Goal: Task Accomplishment & Management: Manage account settings

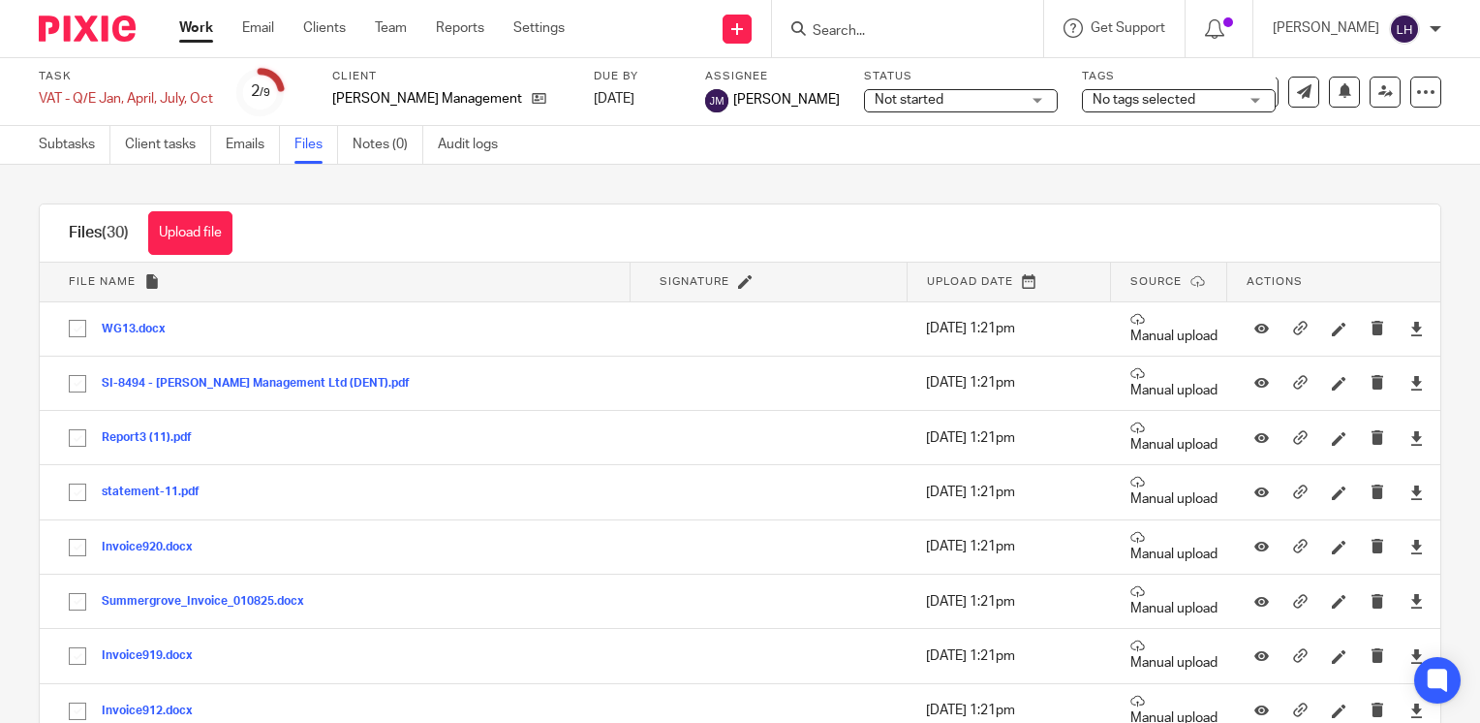
scroll to position [666, 0]
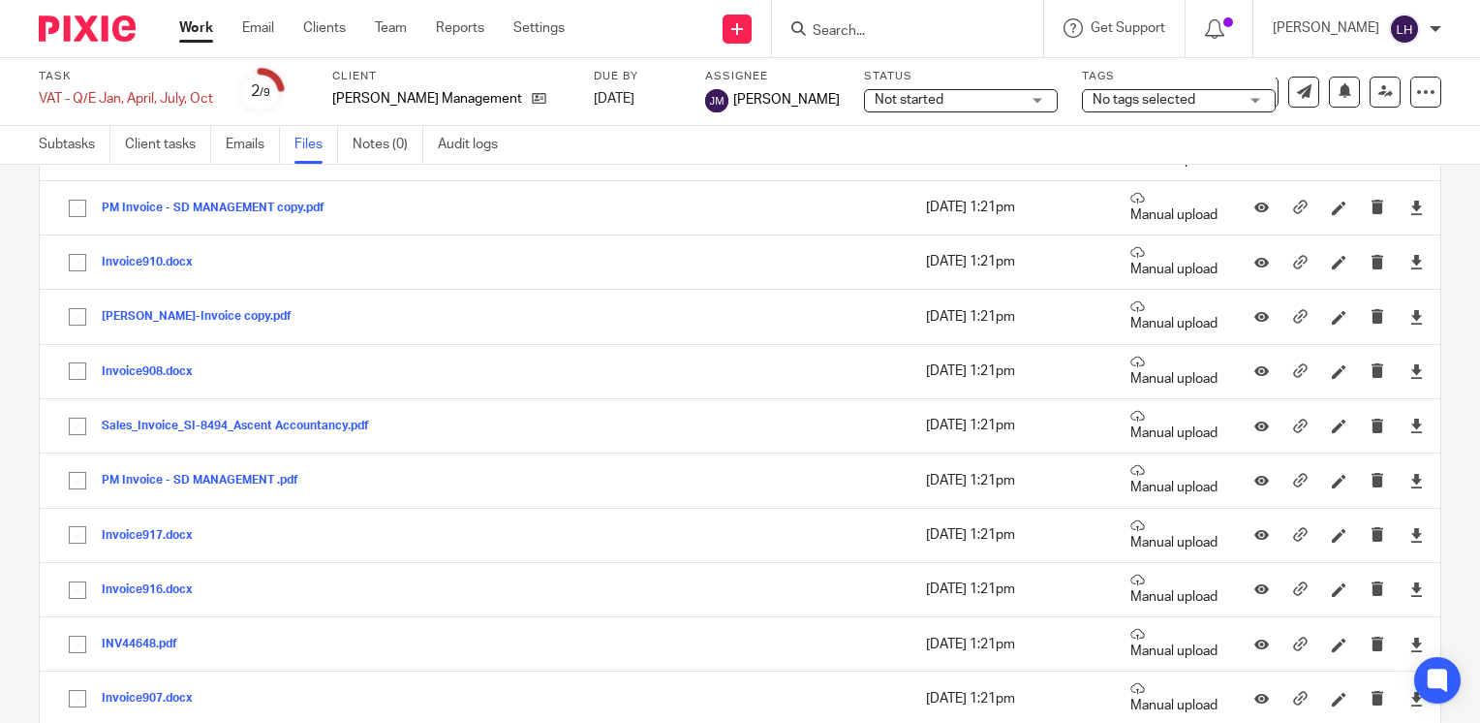
click at [917, 27] on input "Search" at bounding box center [898, 31] width 174 height 17
click at [532, 100] on icon at bounding box center [539, 98] width 15 height 15
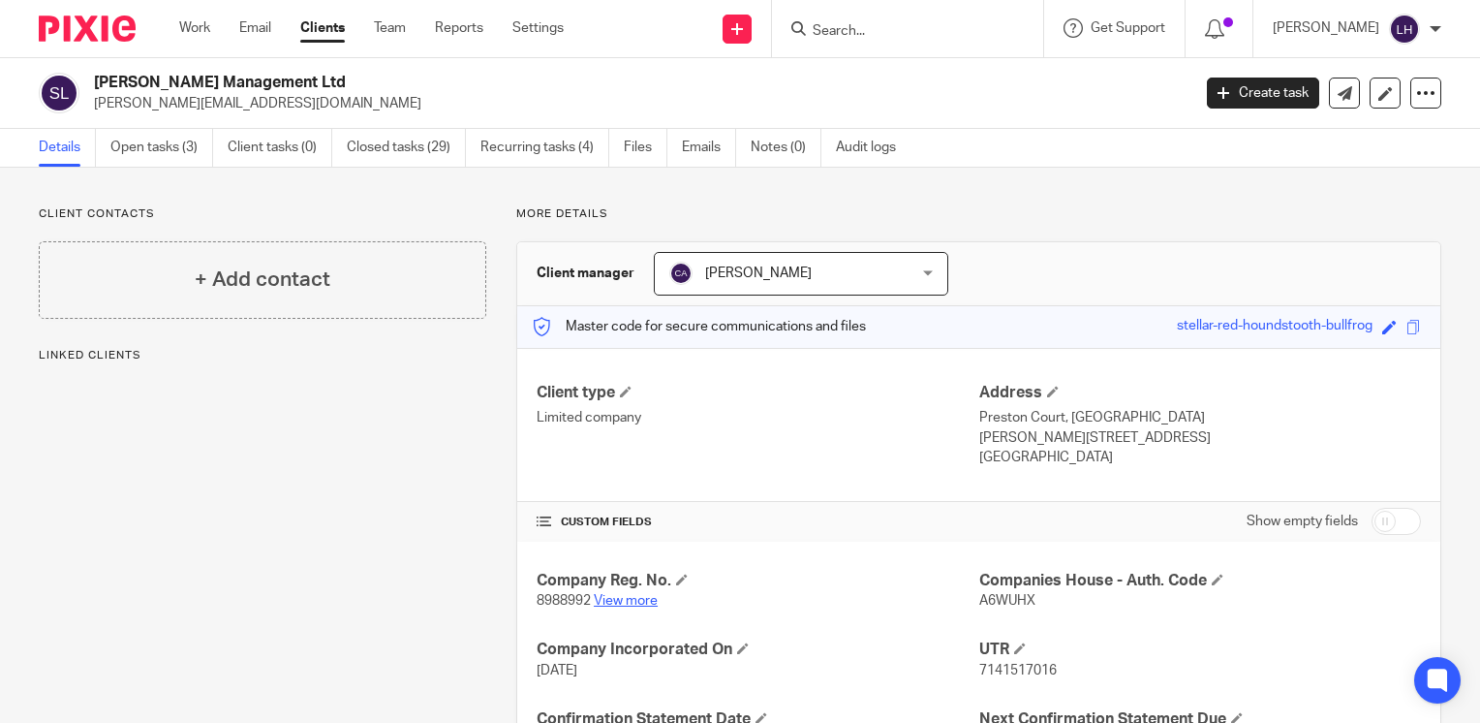
click at [625, 599] on link "View more" at bounding box center [626, 601] width 64 height 14
click at [646, 599] on link "View more" at bounding box center [626, 601] width 64 height 14
click at [178, 29] on div "Work Email Clients Team Reports Settings Work Email Clients Team Reports Settin…" at bounding box center [376, 28] width 433 height 57
click at [189, 31] on link "Work" at bounding box center [194, 27] width 31 height 19
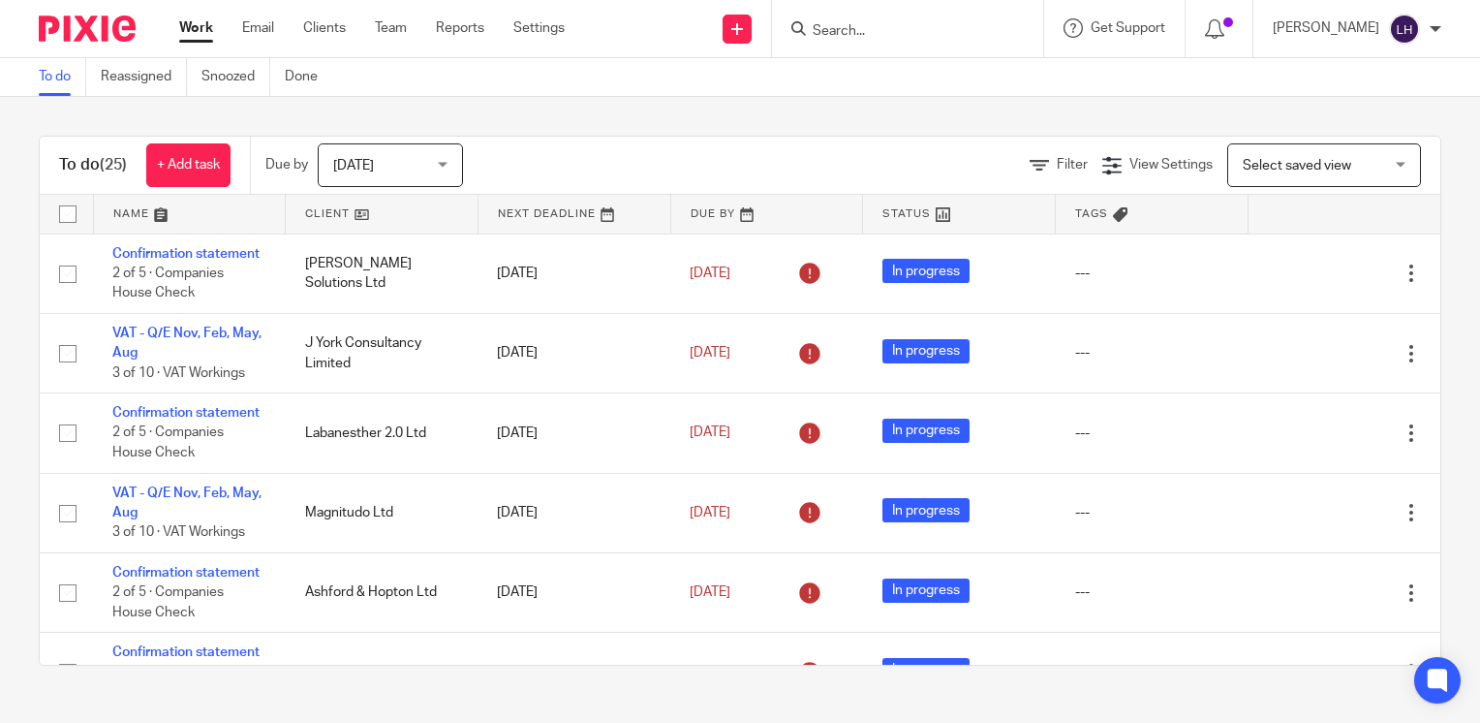
click at [928, 31] on input "Search" at bounding box center [898, 31] width 174 height 17
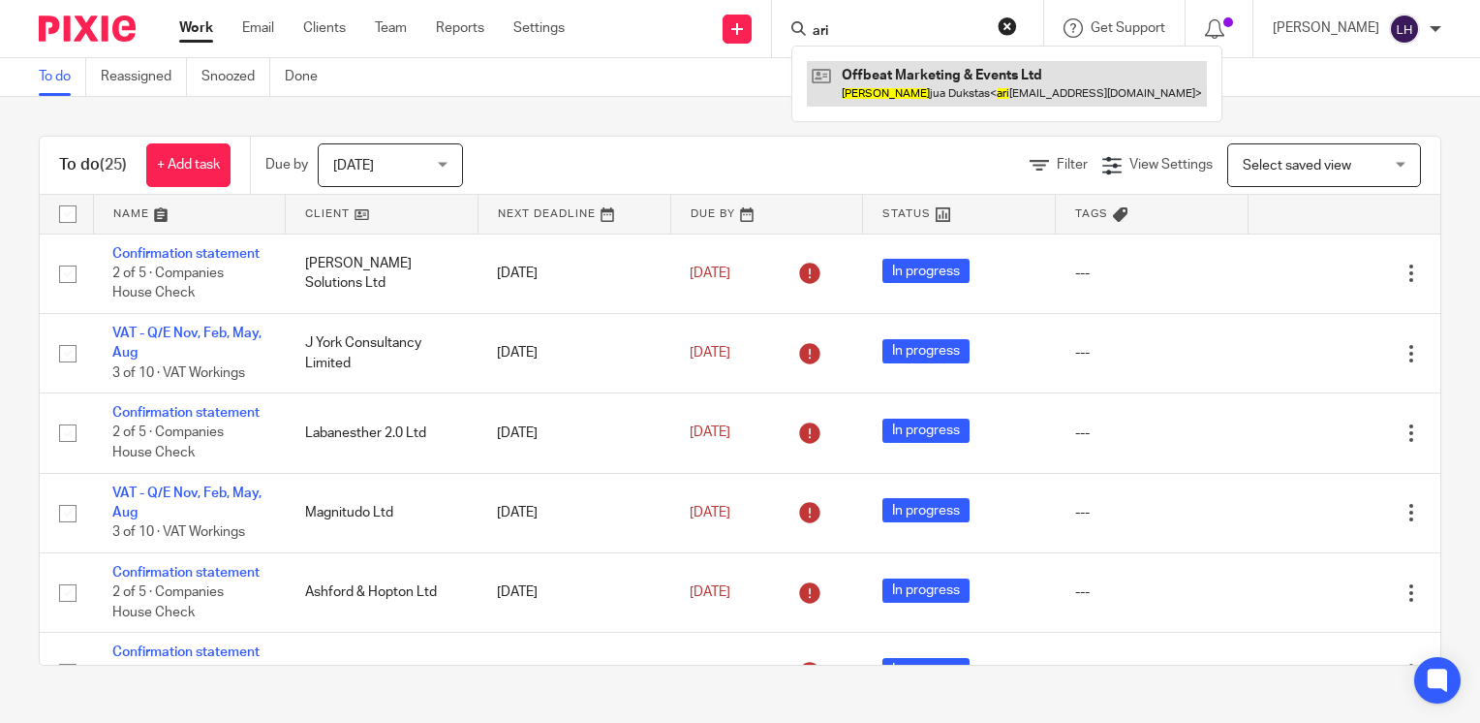
type input "ari"
click at [1015, 79] on link at bounding box center [1007, 83] width 400 height 45
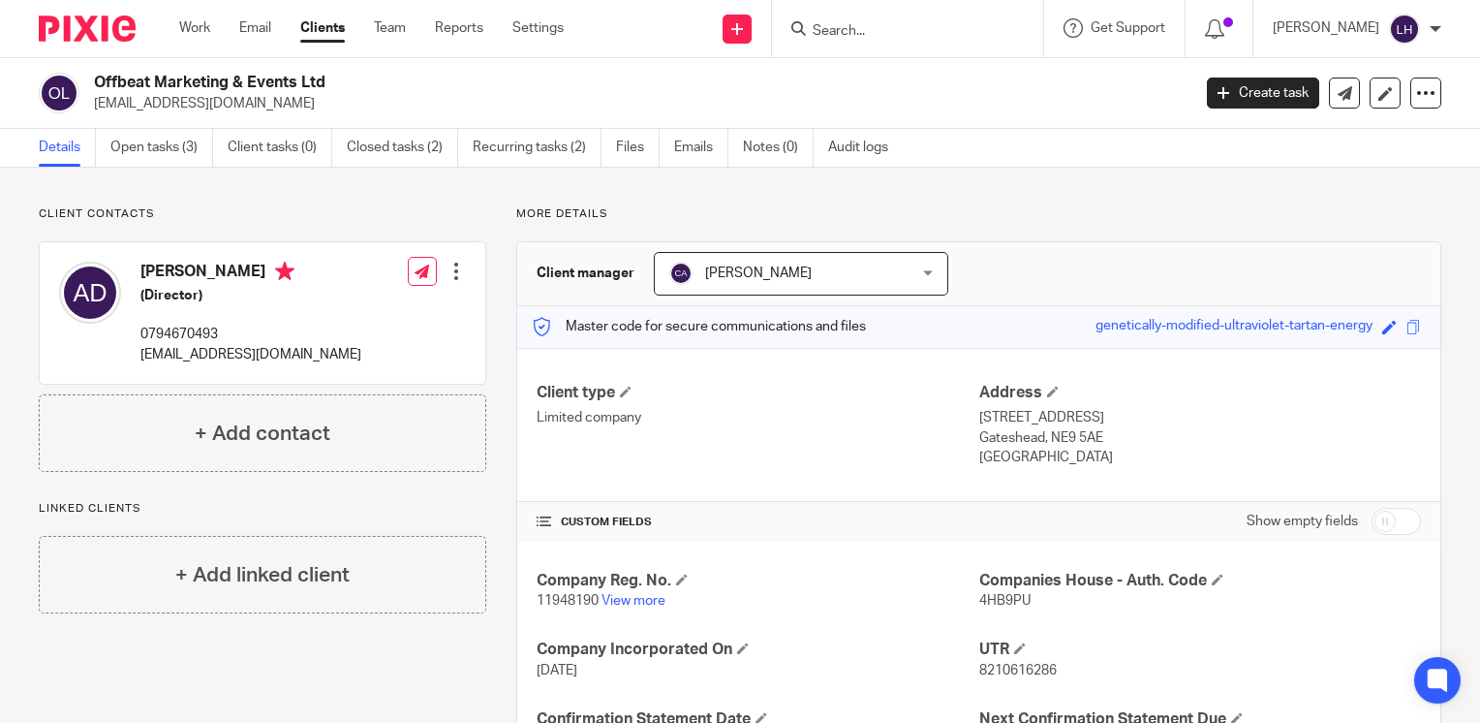
click at [570, 594] on span "11948190" at bounding box center [568, 601] width 62 height 14
click at [570, 592] on p "11948190 View more" at bounding box center [758, 600] width 442 height 19
copy span "11948190"
click at [988, 597] on span "4HB9PU" at bounding box center [1004, 601] width 51 height 14
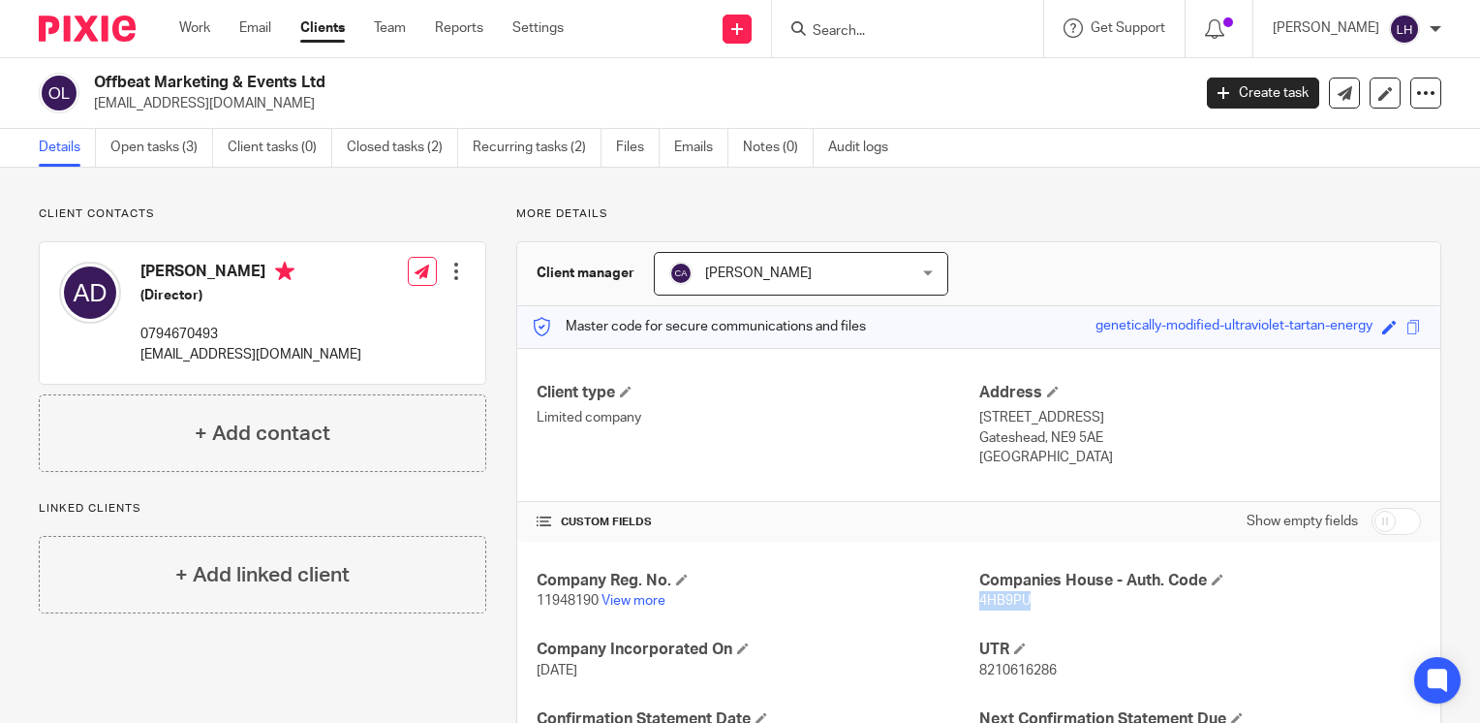
copy span "4HB9PU"
click at [931, 28] on input "Search" at bounding box center [898, 31] width 174 height 17
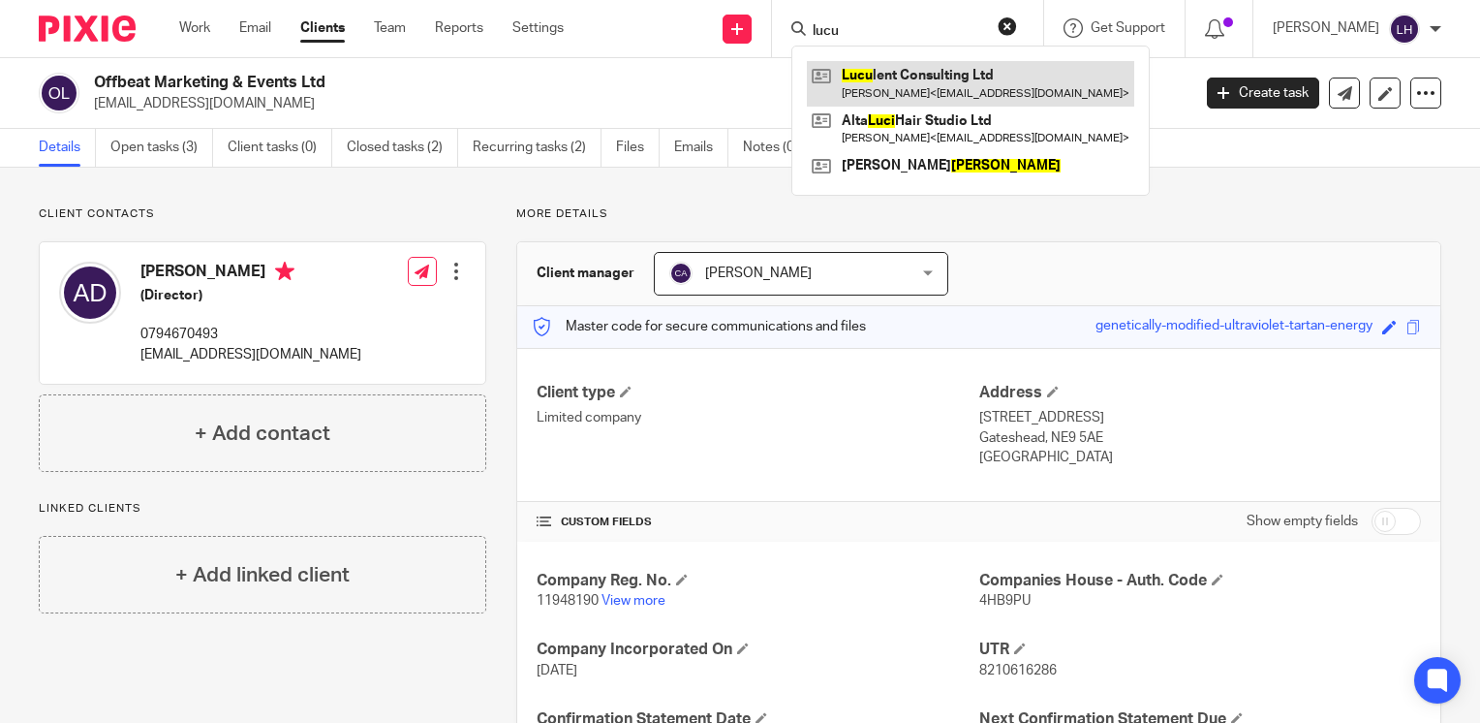
type input "lucu"
click at [926, 71] on link at bounding box center [970, 83] width 327 height 45
click at [962, 76] on link at bounding box center [970, 83] width 327 height 45
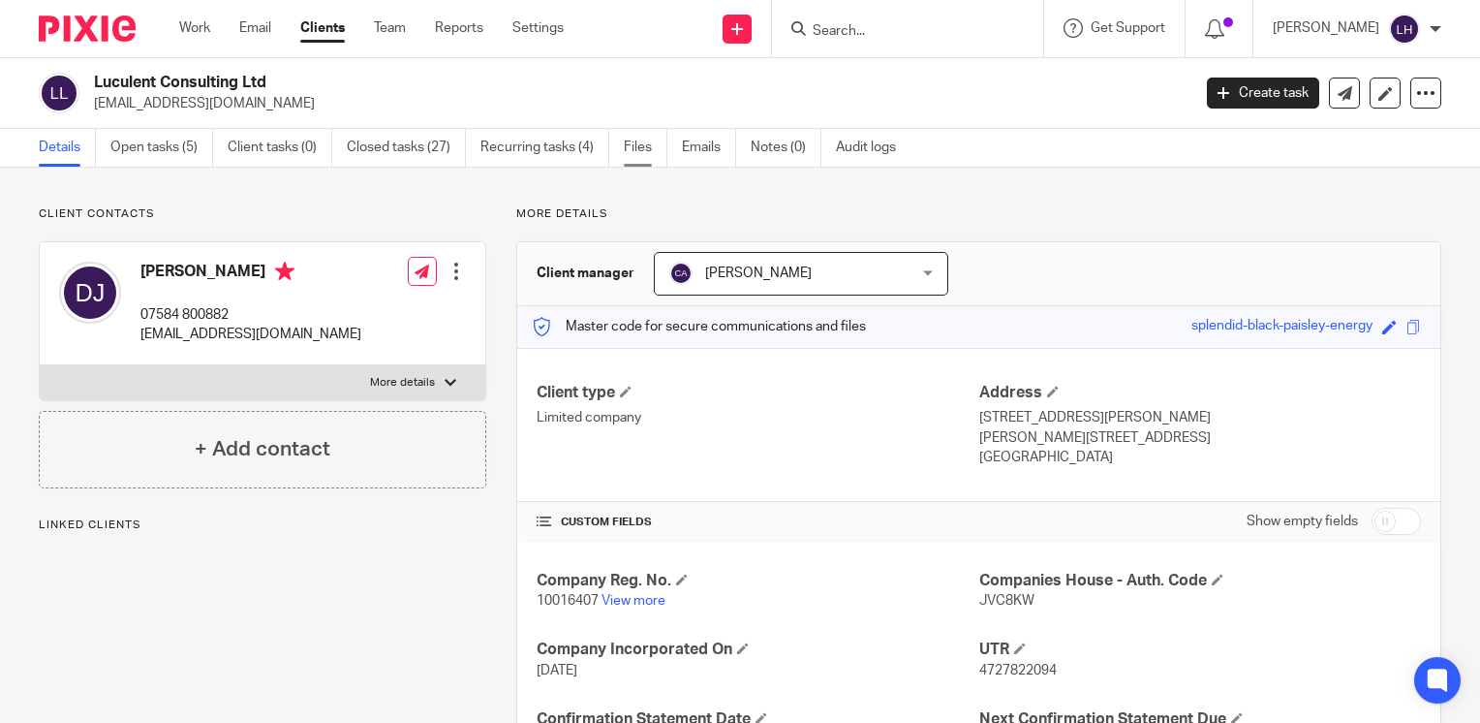
click at [635, 149] on link "Files" at bounding box center [646, 148] width 44 height 38
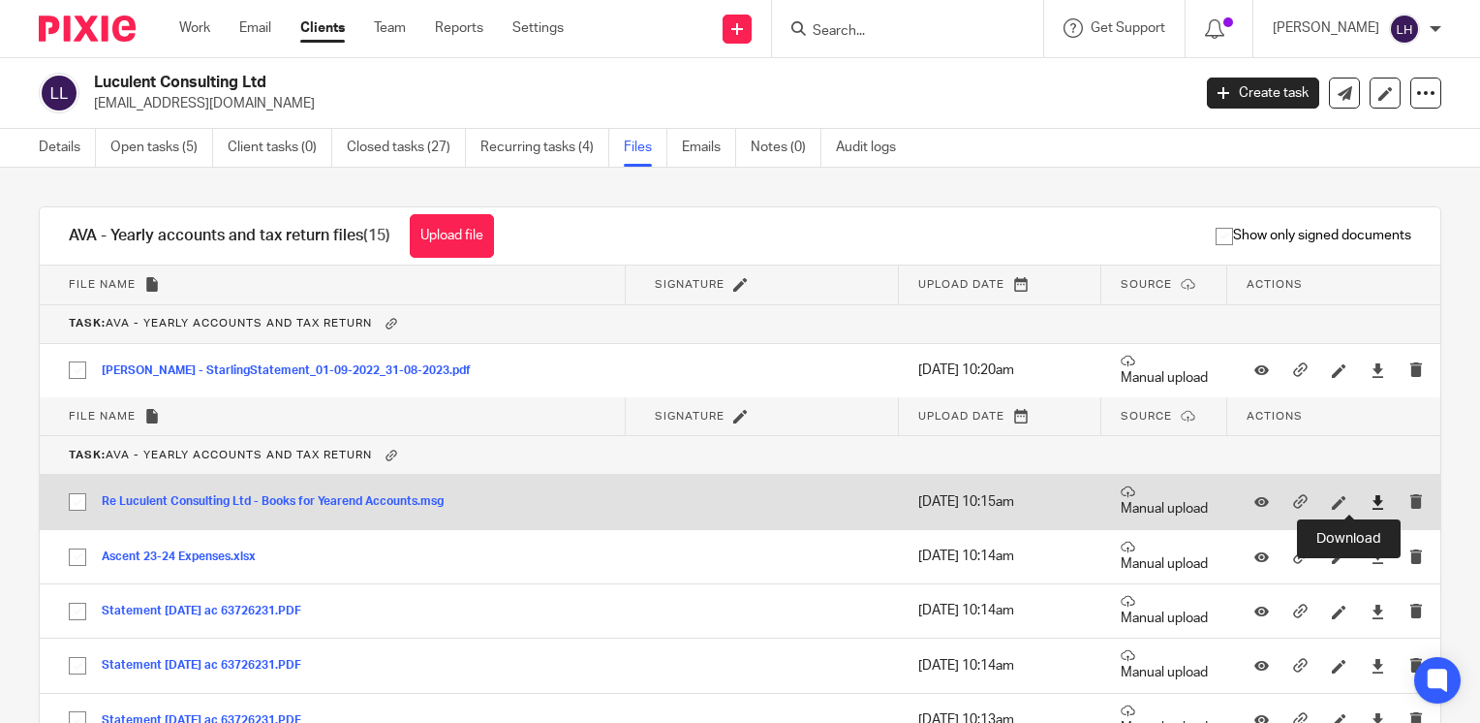
click at [1371, 502] on icon at bounding box center [1378, 502] width 15 height 15
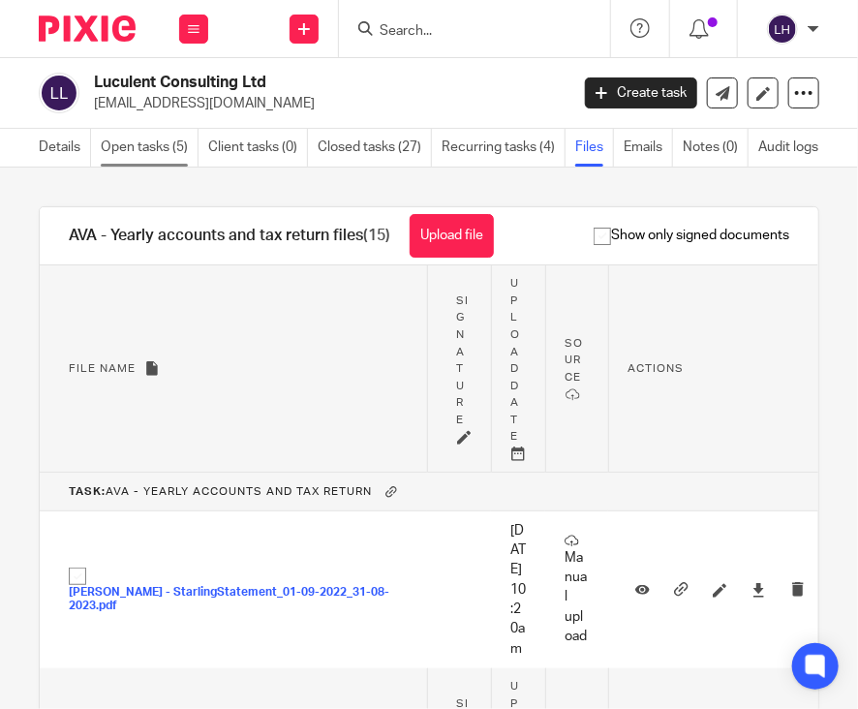
click at [137, 142] on link "Open tasks (5)" at bounding box center [150, 148] width 98 height 38
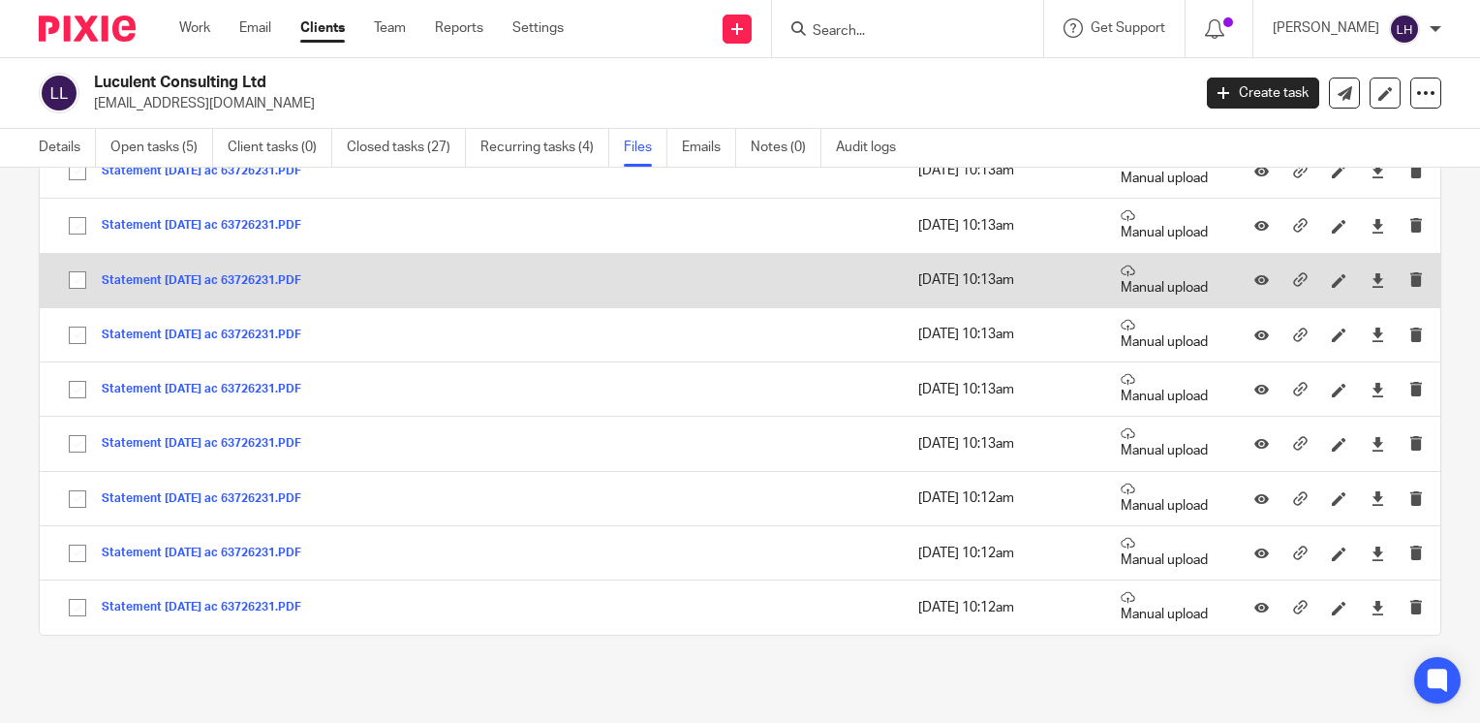
scroll to position [600, 0]
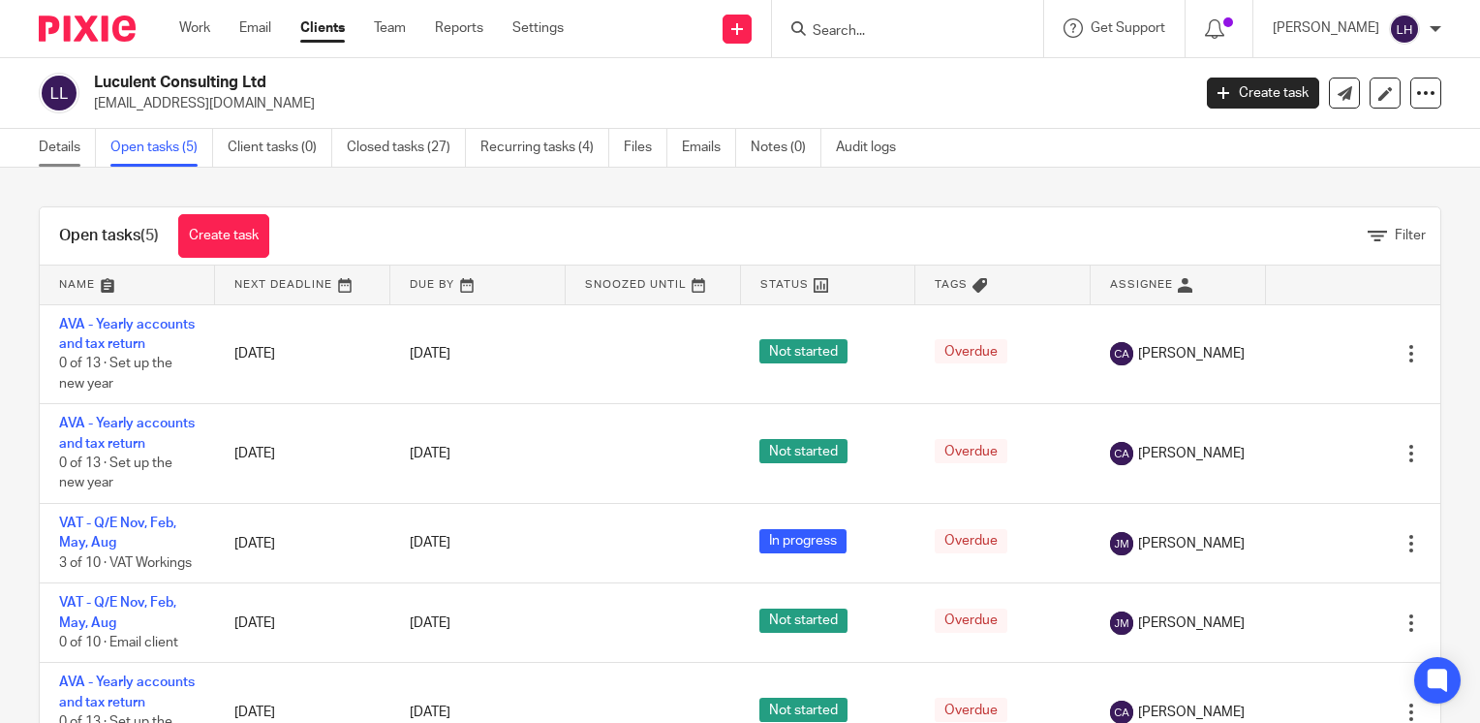
click at [76, 149] on link "Details" at bounding box center [67, 148] width 57 height 38
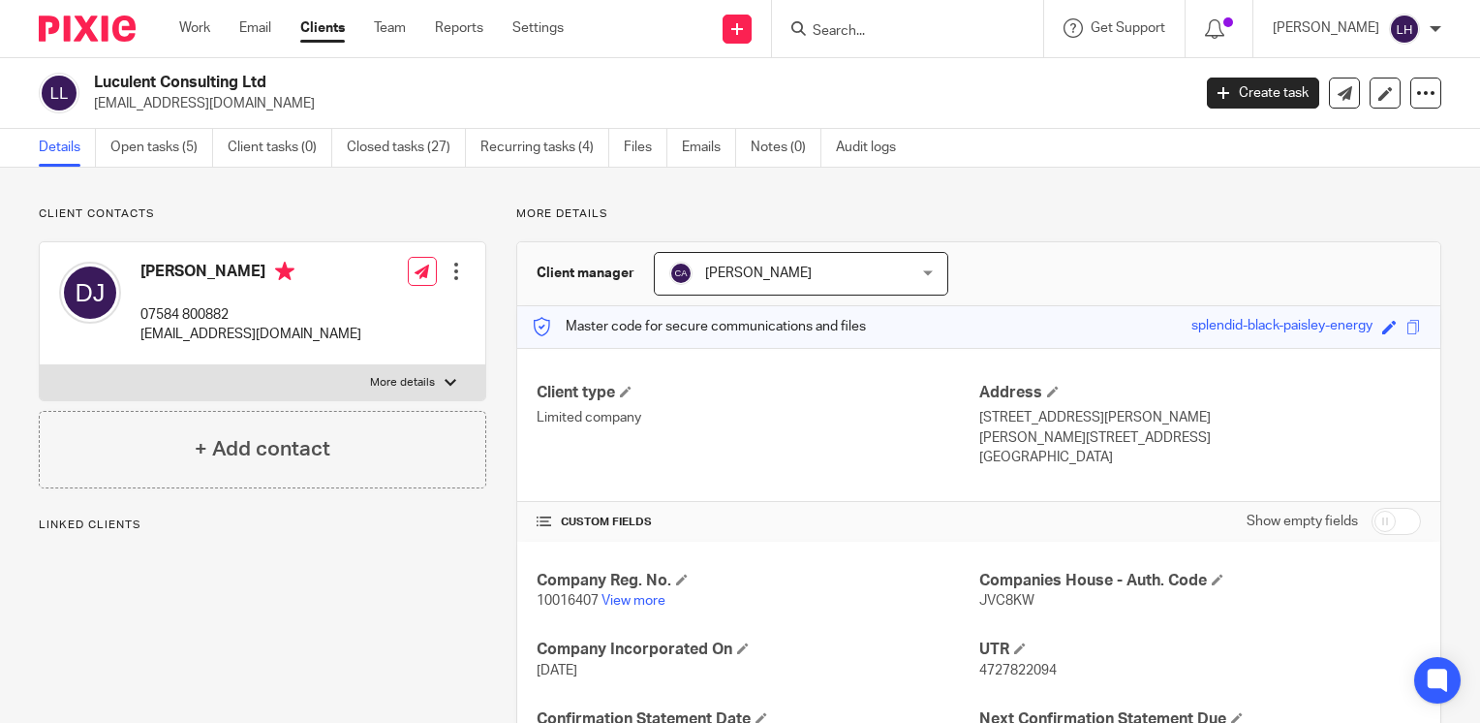
click at [169, 151] on link "Open tasks (5)" at bounding box center [161, 148] width 103 height 38
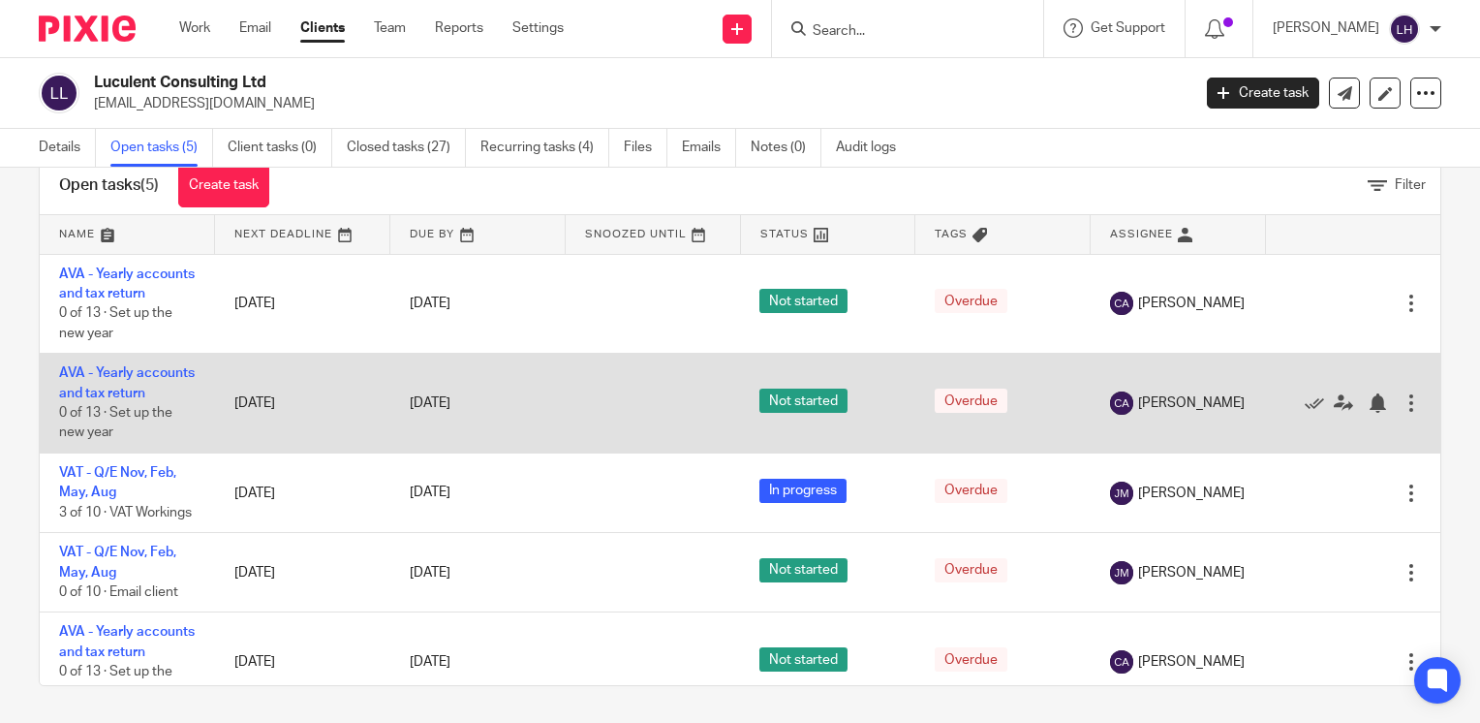
scroll to position [108, 0]
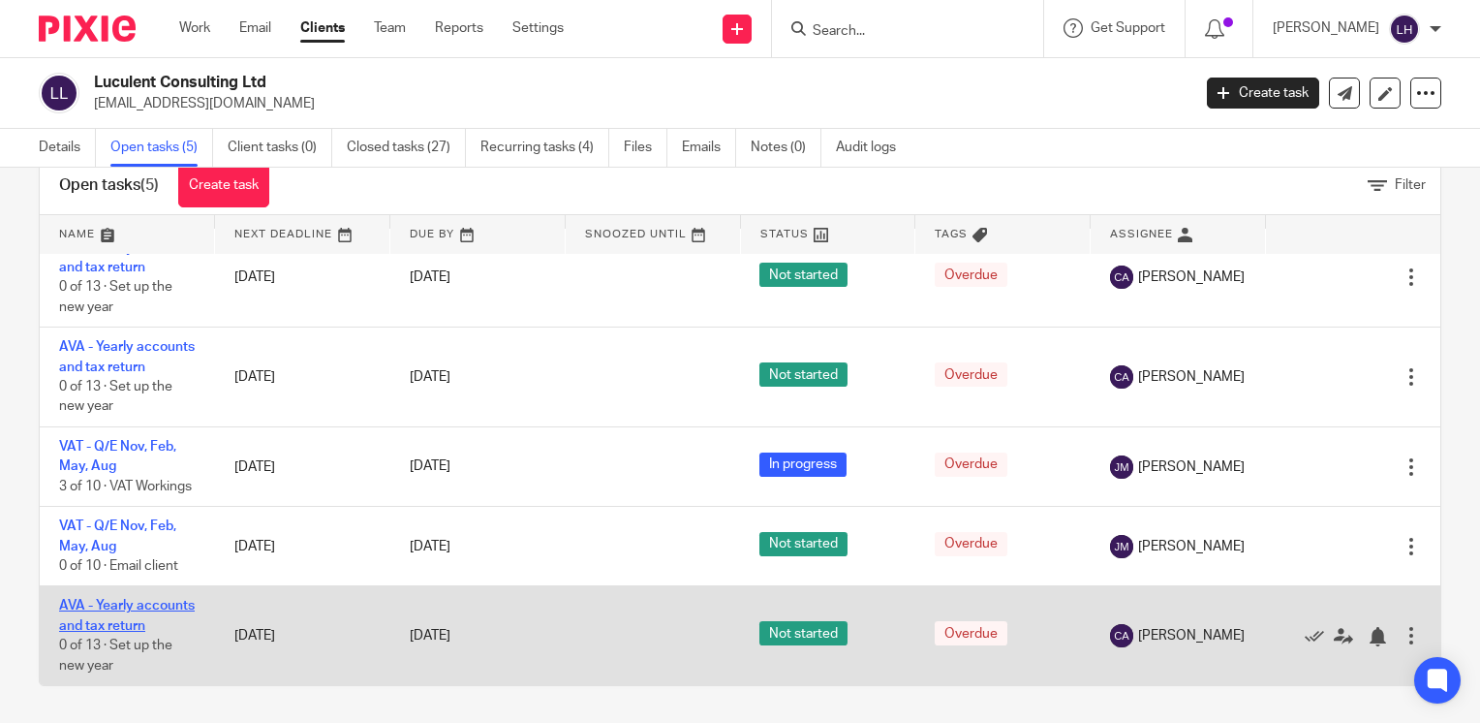
click at [122, 601] on link "AVA - Yearly accounts and tax return" at bounding box center [127, 615] width 136 height 33
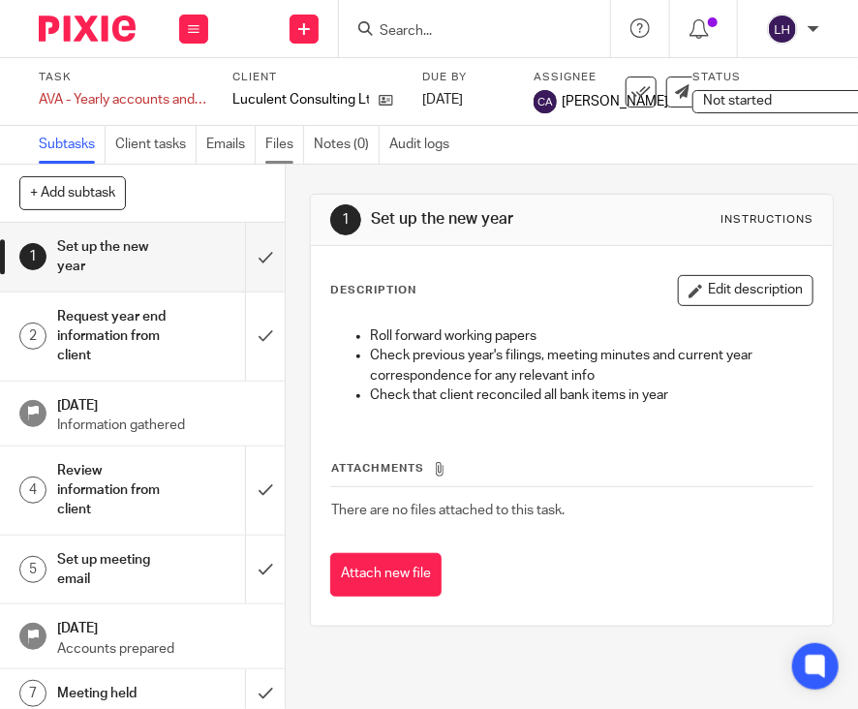
click at [288, 147] on link "Files" at bounding box center [284, 145] width 39 height 38
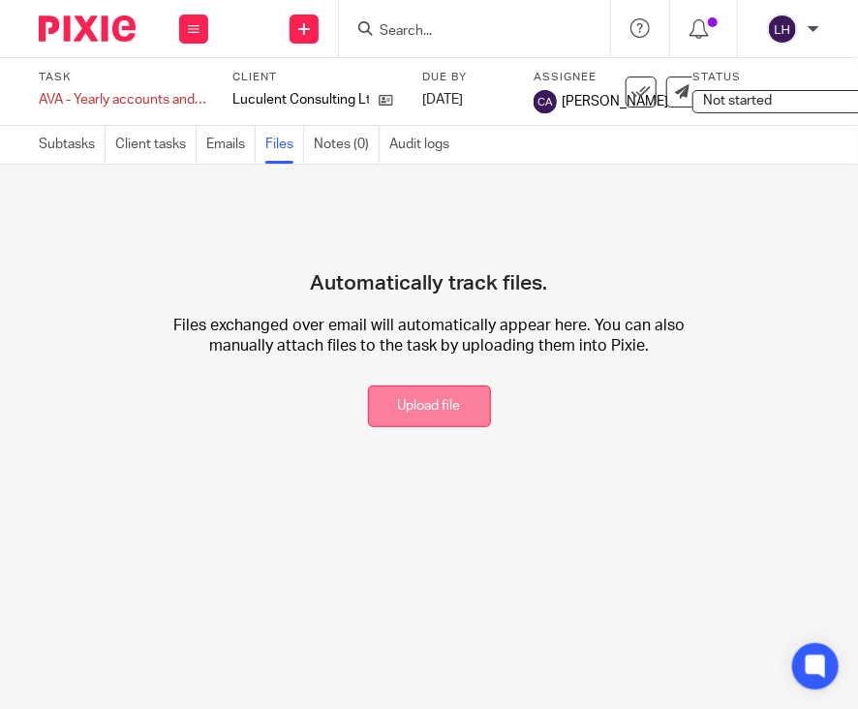
click at [378, 409] on button "Upload file" at bounding box center [429, 407] width 123 height 42
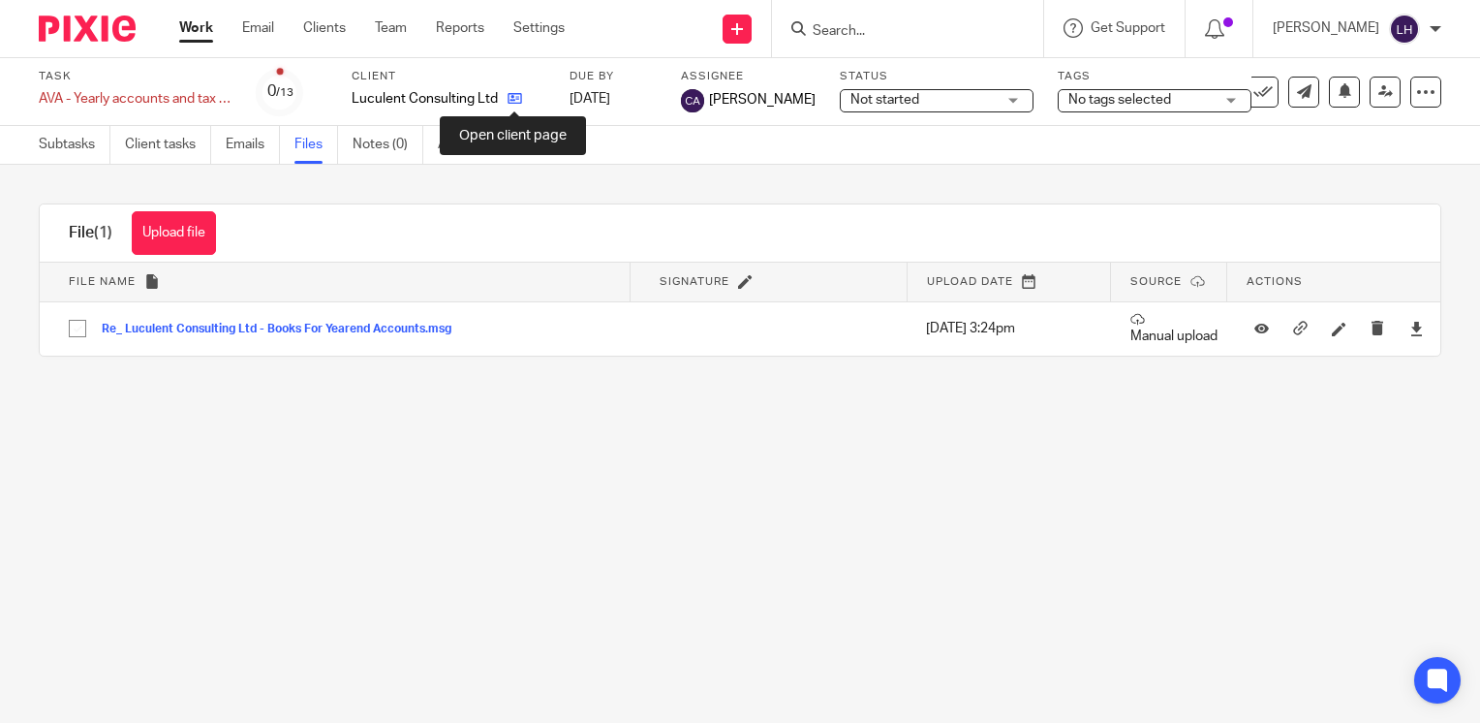
click at [512, 100] on icon at bounding box center [515, 98] width 15 height 15
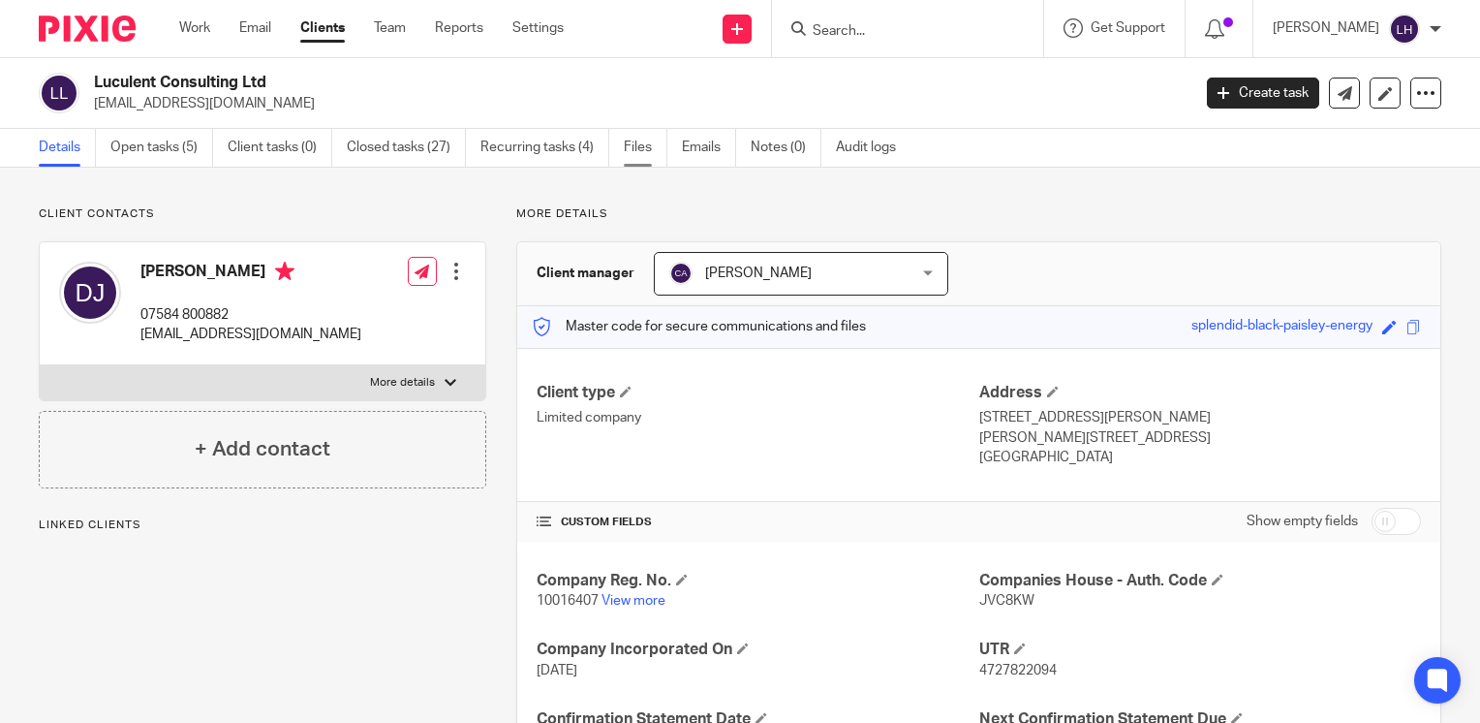
click at [652, 148] on link "Files" at bounding box center [646, 148] width 44 height 38
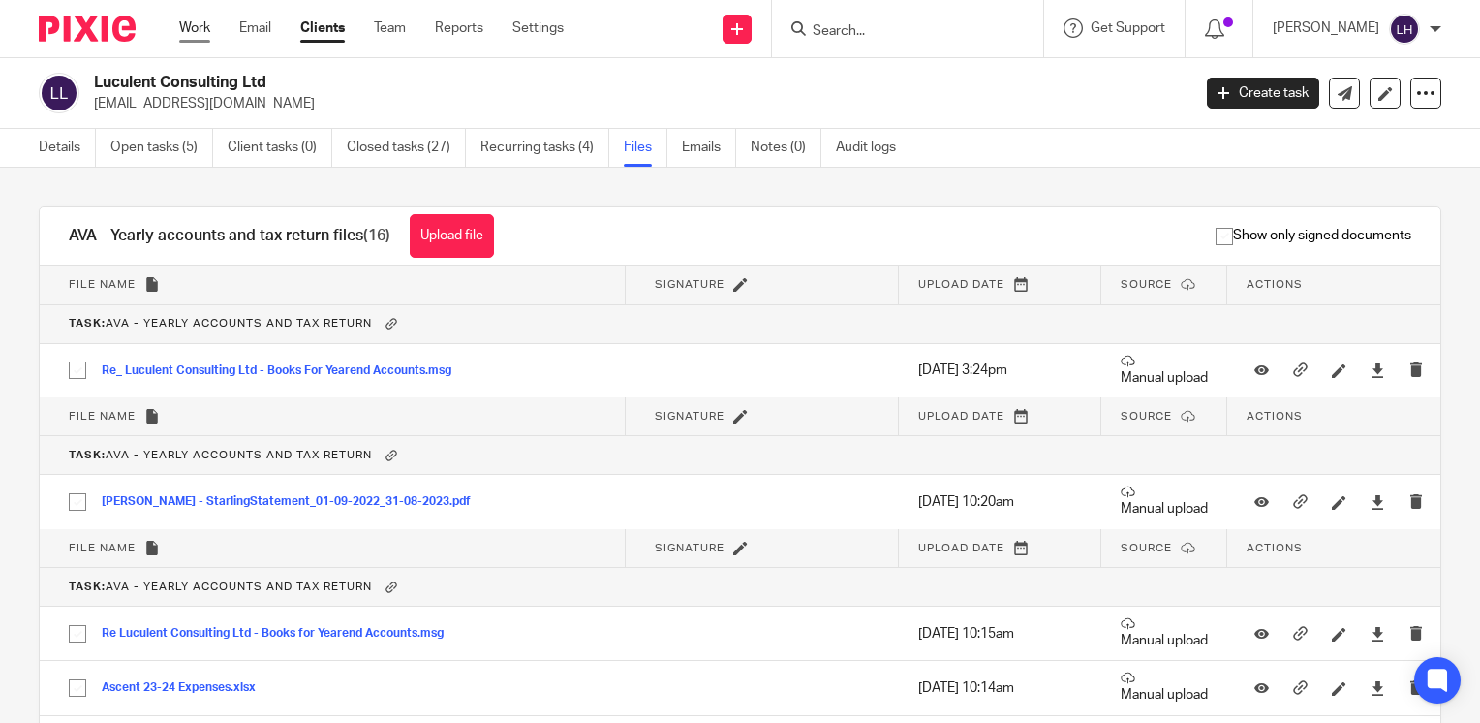
click at [201, 29] on link "Work" at bounding box center [194, 27] width 31 height 19
